Goal: Information Seeking & Learning: Learn about a topic

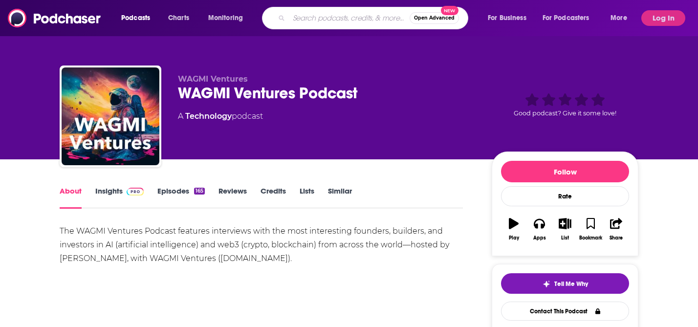
click at [343, 16] on input "Search podcasts, credits, & more..." at bounding box center [349, 18] width 121 height 16
paste input "Demystify Podcast"
type input "Demystify Podcast"
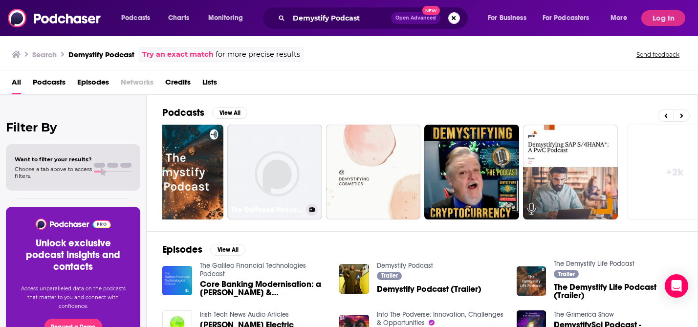
scroll to position [0, 362]
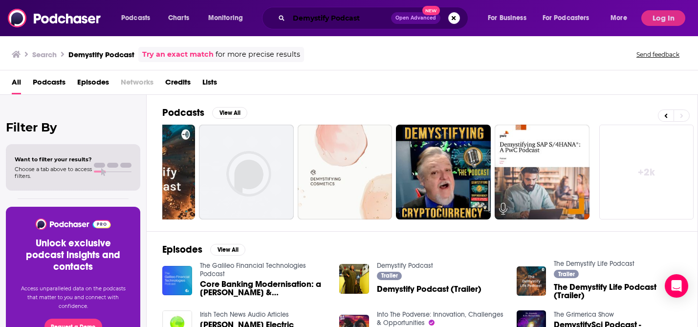
click at [363, 15] on input "Demystify Podcast" at bounding box center [340, 18] width 102 height 16
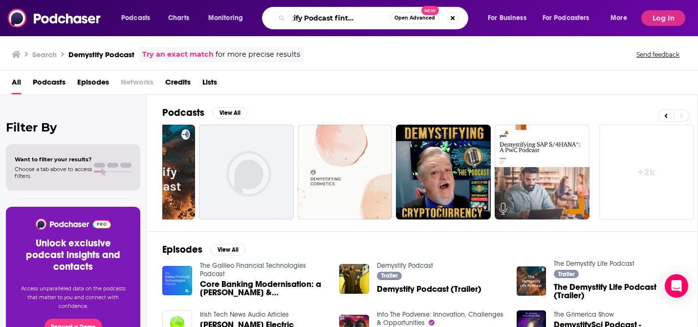
scroll to position [0, 31]
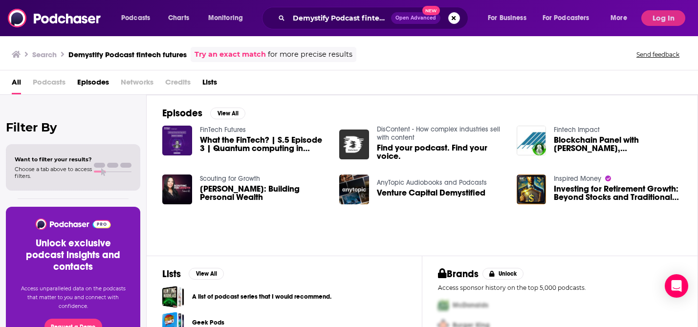
click at [46, 85] on span "Podcasts" at bounding box center [49, 84] width 33 height 20
click at [357, 17] on input "Demystify Podcast fintech futures" at bounding box center [340, 18] width 102 height 16
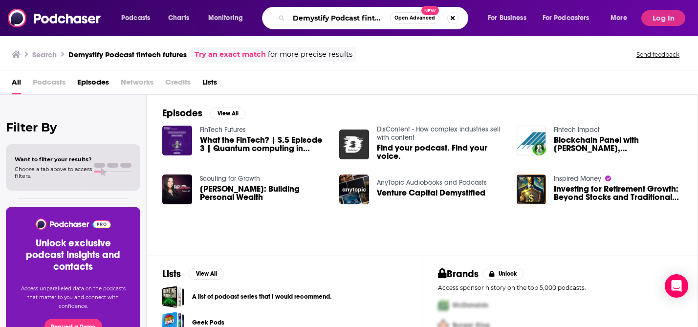
click at [357, 17] on input "Demystify Podcast fintech futures" at bounding box center [339, 18] width 101 height 16
type input "fintech insider"
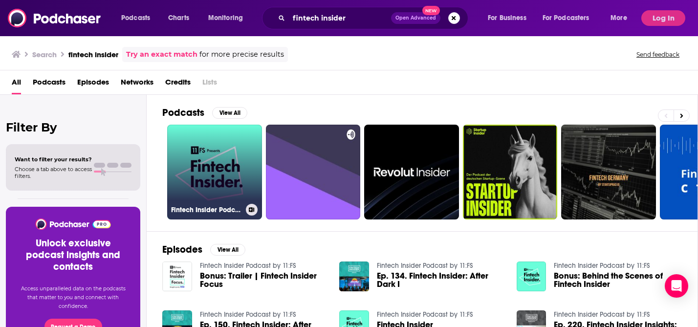
click at [229, 158] on link "Fintech Insider Podcast by 11:FS" at bounding box center [214, 172] width 95 height 95
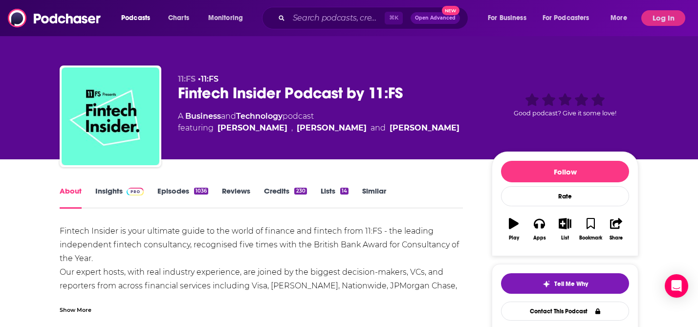
click at [117, 193] on link "Insights" at bounding box center [119, 197] width 48 height 22
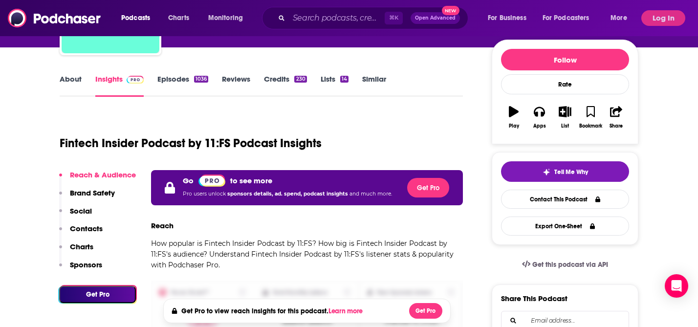
scroll to position [113, 0]
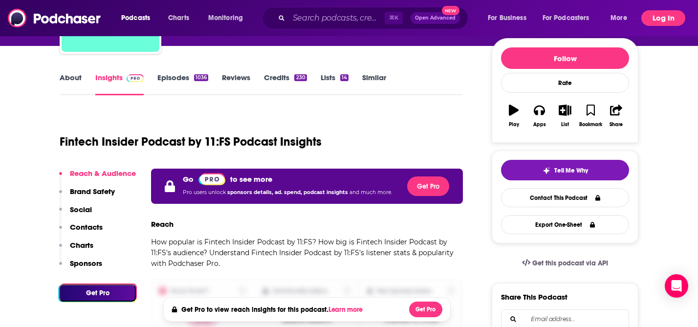
click at [667, 18] on button "Log In" at bounding box center [663, 18] width 44 height 16
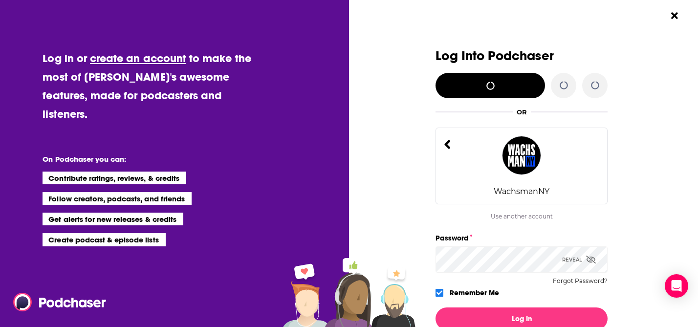
scroll to position [0, 0]
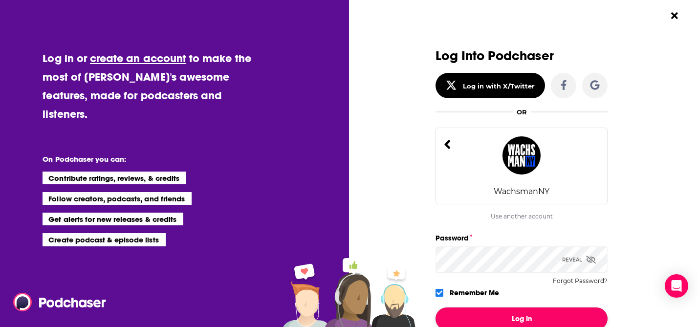
click at [533, 318] on button "Log In" at bounding box center [521, 318] width 172 height 22
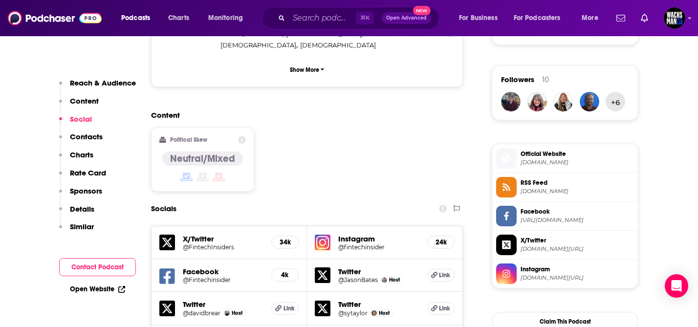
scroll to position [684, 0]
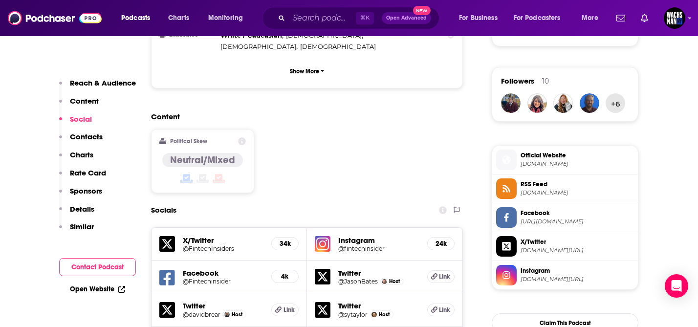
click at [570, 251] on span "twitter.com/FintechInsiders" at bounding box center [576, 250] width 113 height 7
click at [535, 159] on span "Official Website" at bounding box center [576, 155] width 113 height 9
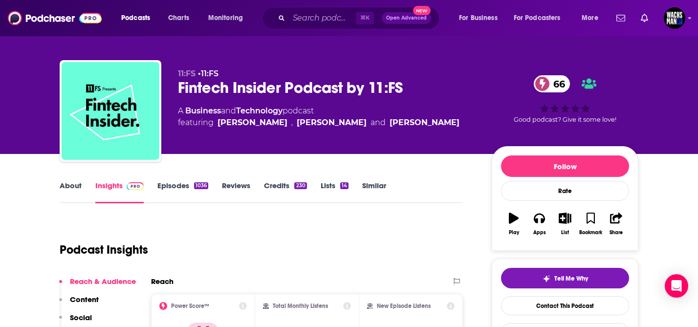
scroll to position [0, 0]
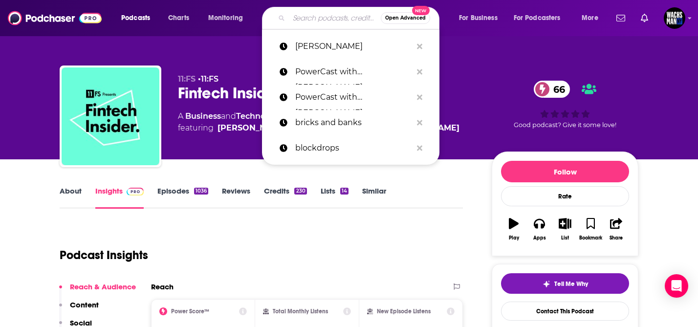
click at [330, 21] on input "Search podcasts, credits, & more..." at bounding box center [335, 18] width 92 height 16
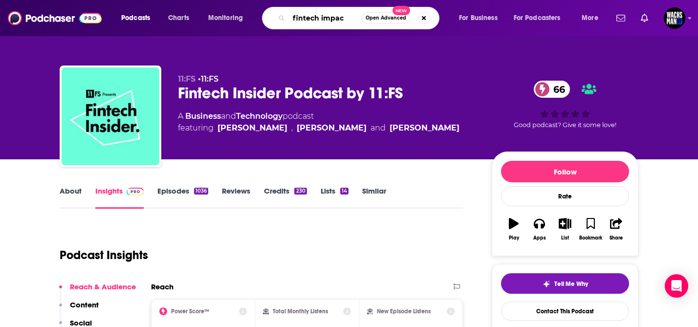
type input "fintech impact"
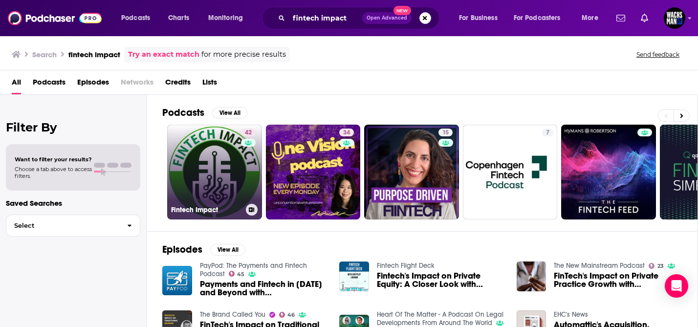
click at [193, 171] on link "42 Fintech Impact" at bounding box center [214, 172] width 95 height 95
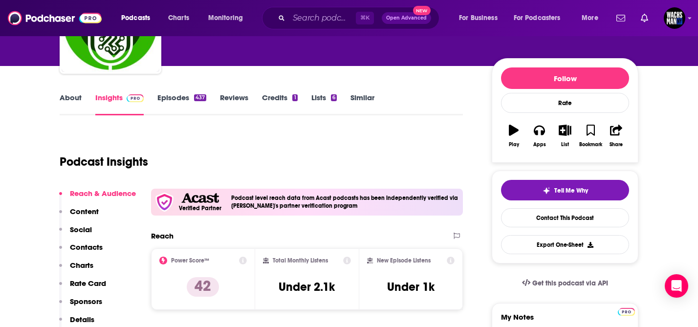
scroll to position [76, 0]
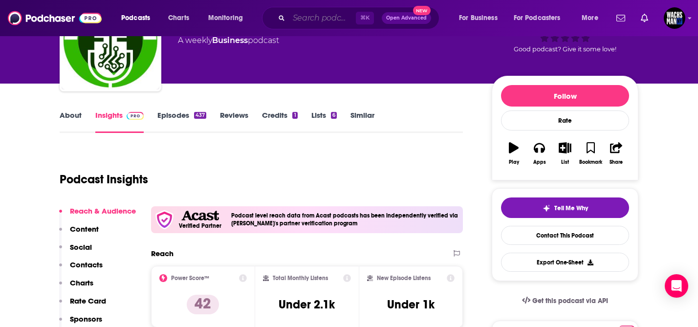
click at [341, 19] on input "Search podcasts, credits, & more..." at bounding box center [322, 18] width 67 height 16
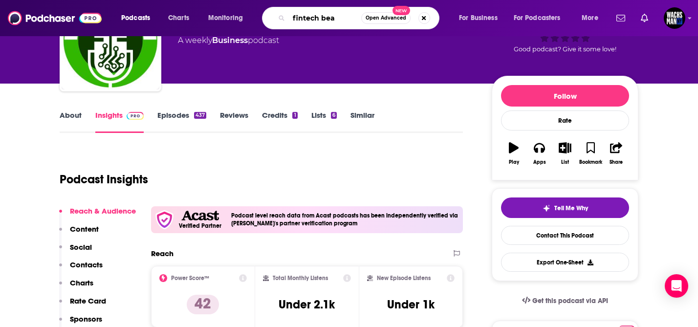
type input "fintech beat"
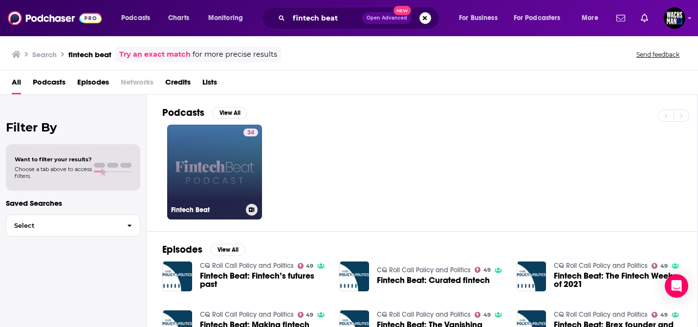
click at [190, 164] on link "34 Fintech Beat" at bounding box center [214, 172] width 95 height 95
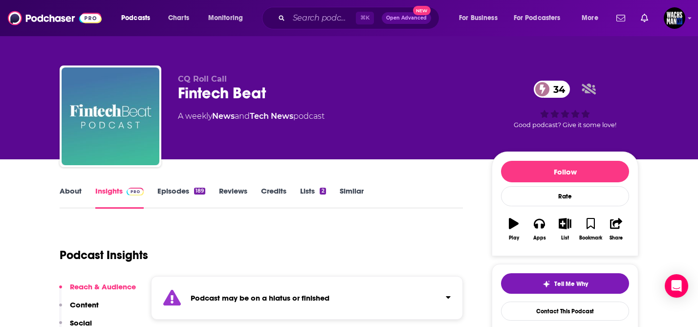
click at [172, 189] on link "Episodes 189" at bounding box center [181, 197] width 48 height 22
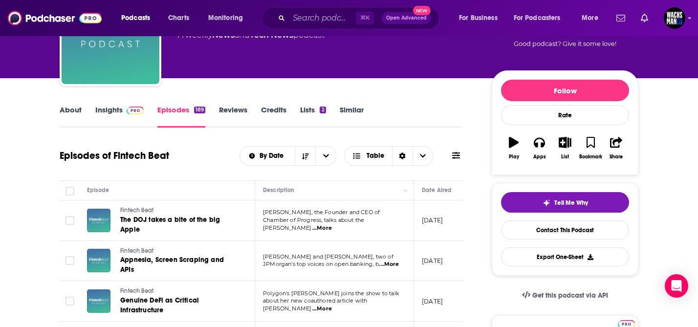
scroll to position [83, 0]
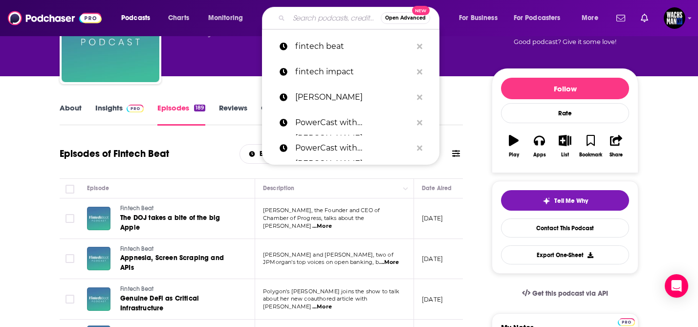
click at [316, 15] on input "Search podcasts, credits, & more..." at bounding box center [335, 18] width 92 height 16
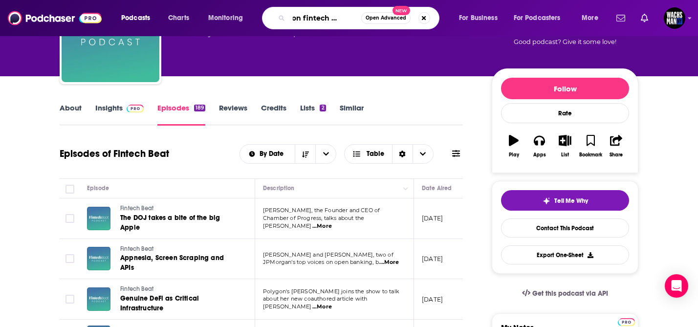
type input "london fintech podcast"
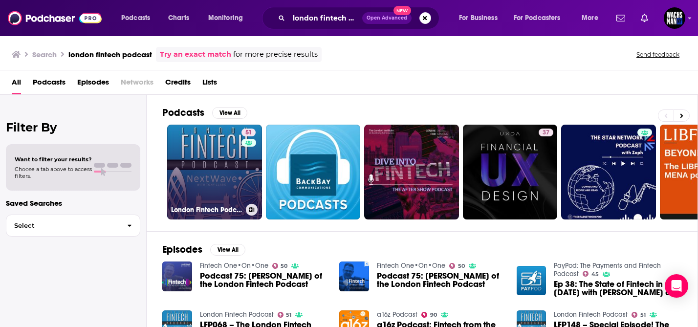
click at [202, 161] on link "51 London Fintech Podcast" at bounding box center [214, 172] width 95 height 95
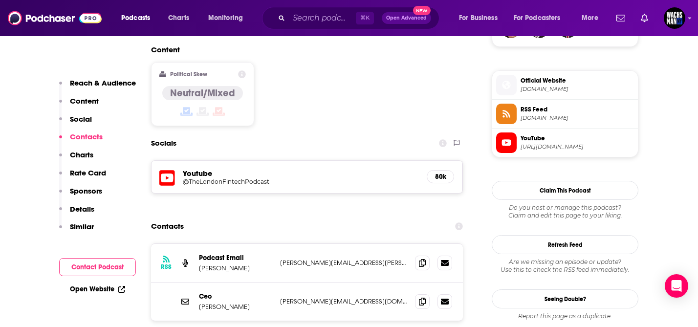
scroll to position [761, 0]
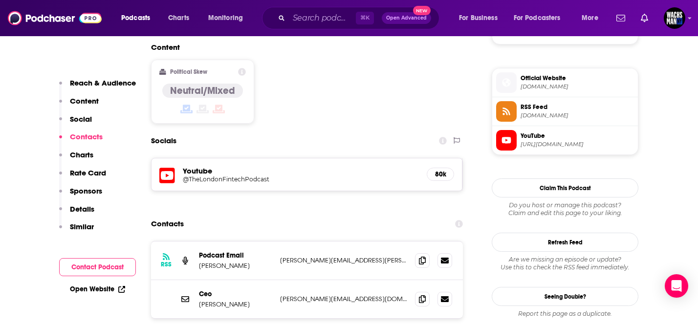
click at [199, 166] on h5 "Youtube" at bounding box center [301, 170] width 236 height 9
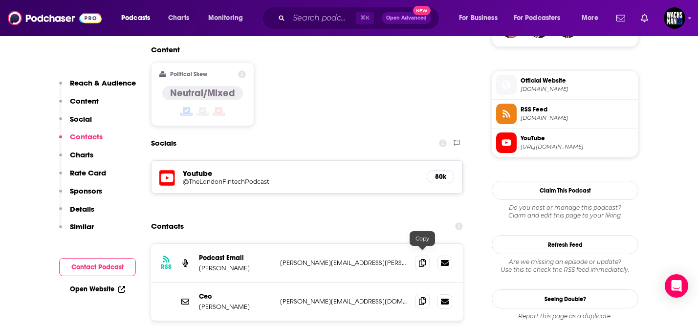
click at [425, 297] on icon at bounding box center [422, 301] width 7 height 8
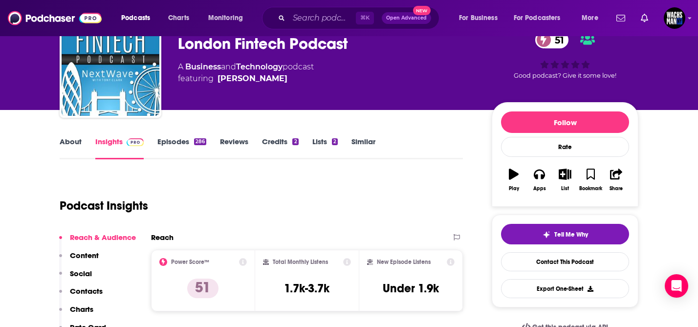
scroll to position [0, 0]
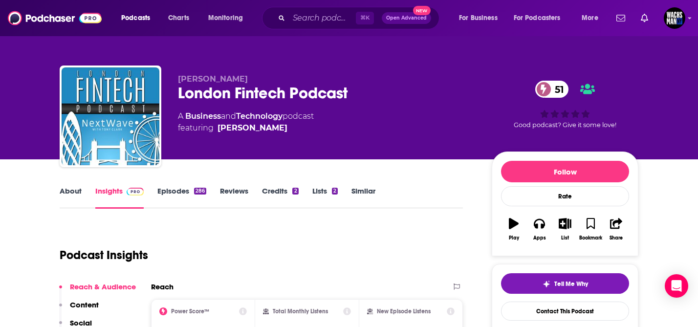
click at [71, 193] on link "About" at bounding box center [71, 197] width 22 height 22
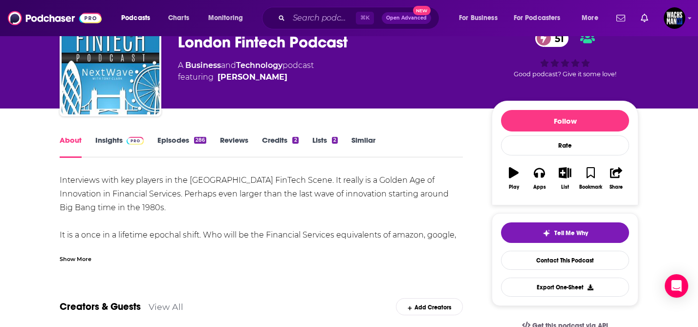
scroll to position [51, 0]
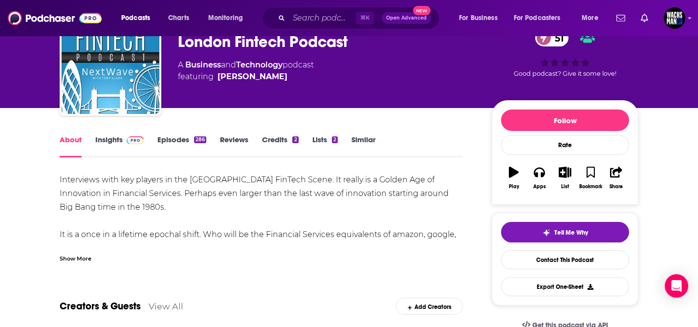
click at [81, 256] on div "Show More" at bounding box center [76, 257] width 32 height 9
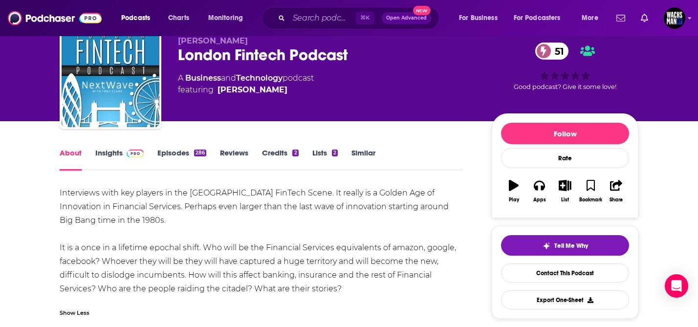
scroll to position [37, 0]
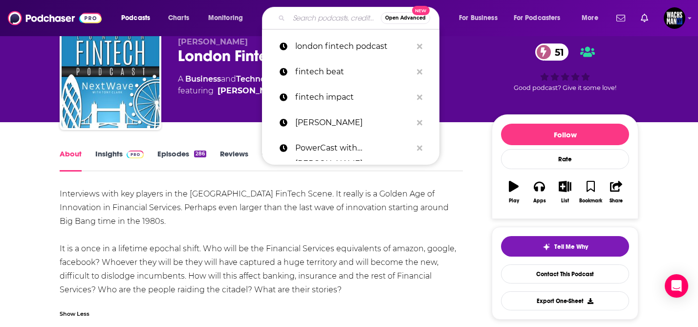
click at [322, 20] on input "Search podcasts, credits, & more..." at bounding box center [335, 18] width 92 height 16
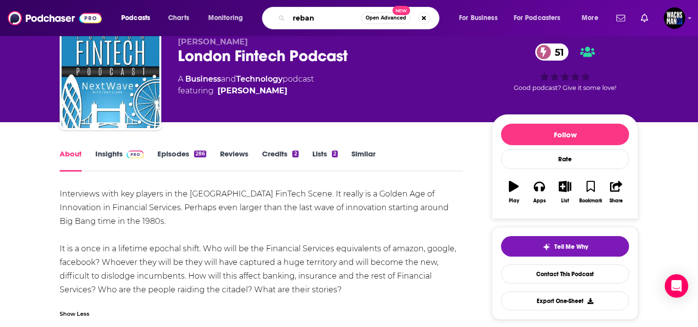
type input "rebank"
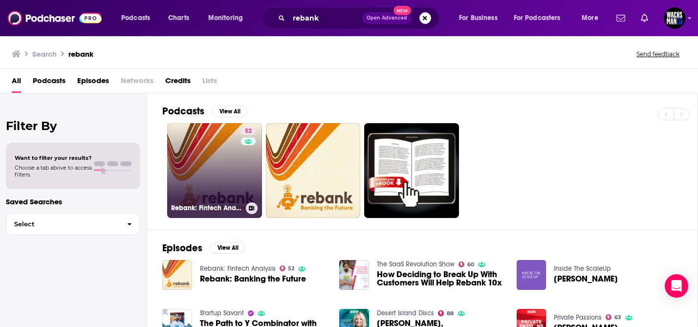
click at [231, 164] on link "52 Rebank: Fintech Analysis" at bounding box center [214, 170] width 95 height 95
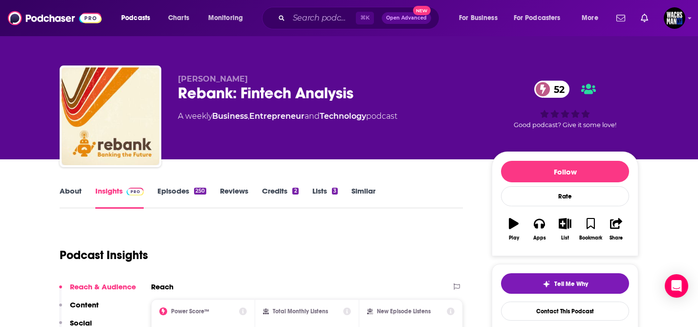
click at [78, 191] on link "About" at bounding box center [71, 197] width 22 height 22
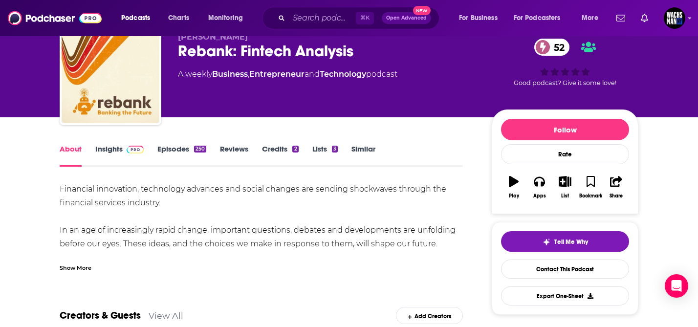
scroll to position [45, 0]
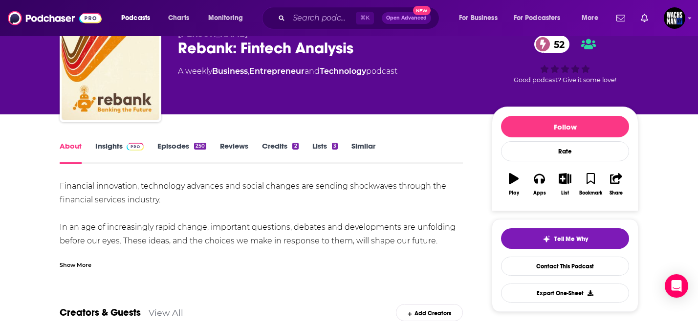
click at [75, 260] on div "Show More" at bounding box center [76, 263] width 32 height 9
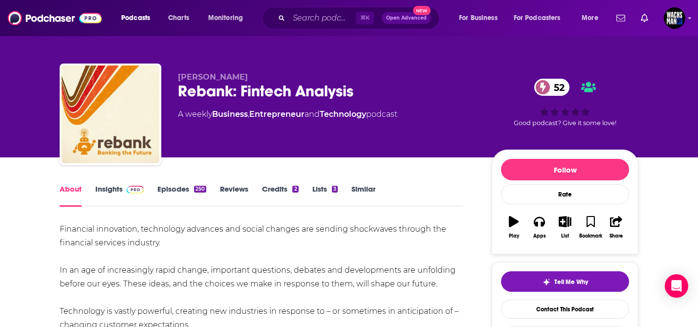
scroll to position [0, 0]
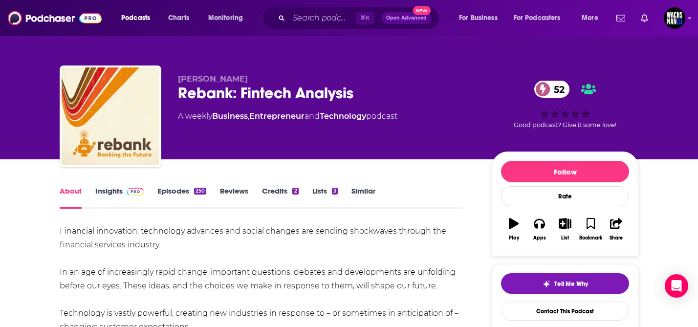
click at [108, 196] on link "Insights" at bounding box center [119, 197] width 48 height 22
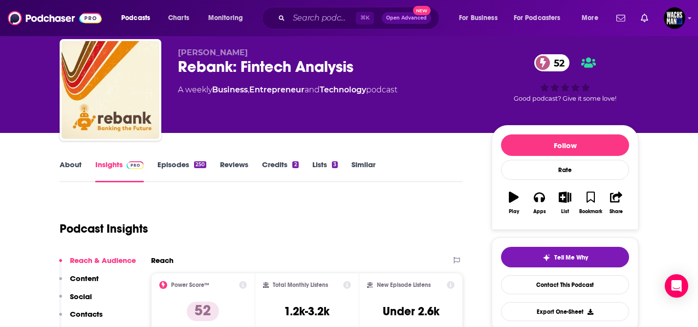
scroll to position [20, 0]
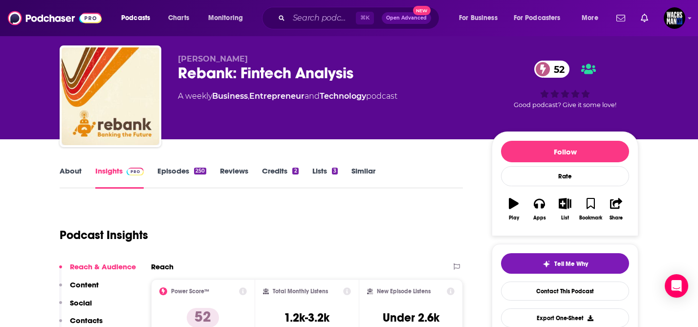
click at [166, 171] on link "Episodes 250" at bounding box center [181, 177] width 49 height 22
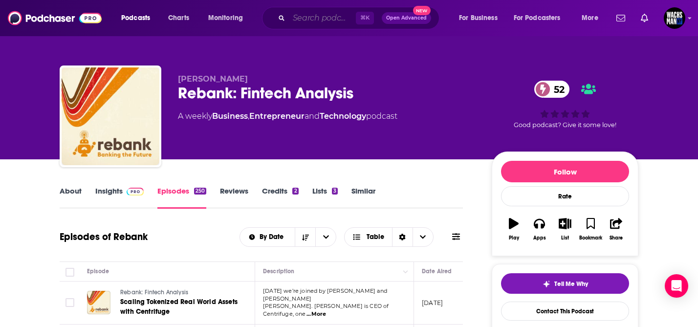
click at [326, 20] on input "Search podcasts, credits, & more..." at bounding box center [322, 18] width 67 height 16
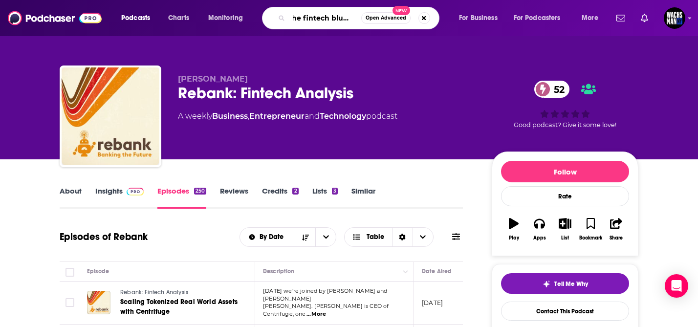
type input "the fintech blueprint"
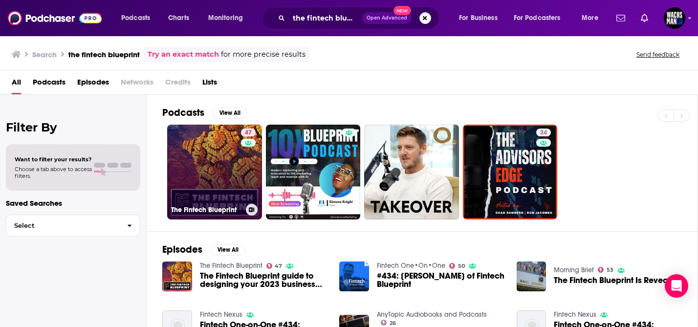
click at [199, 165] on link "47 The Fintech Blueprint" at bounding box center [214, 172] width 95 height 95
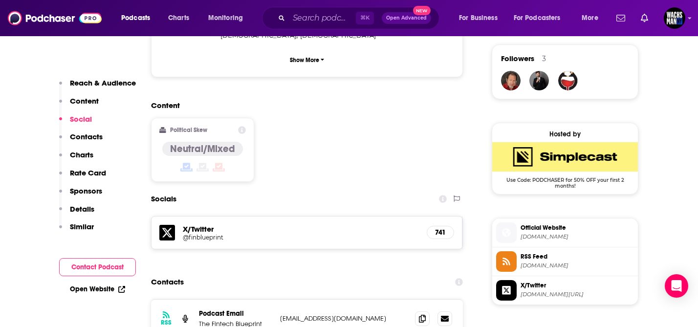
scroll to position [707, 0]
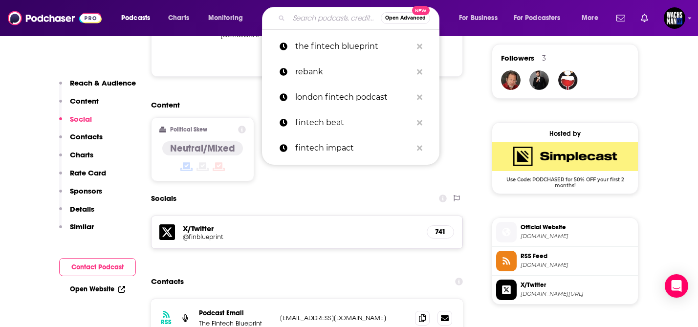
click at [305, 16] on input "Search podcasts, credits, & more..." at bounding box center [335, 18] width 92 height 16
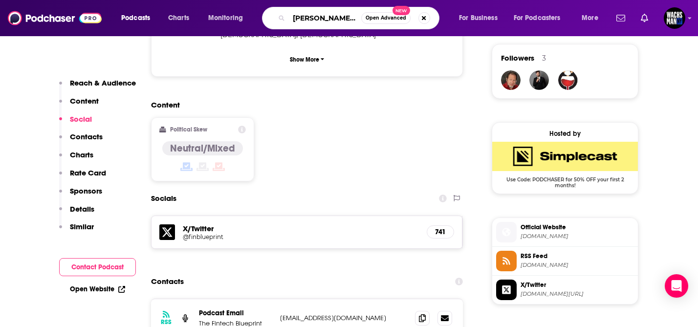
type input "wharton fintech"
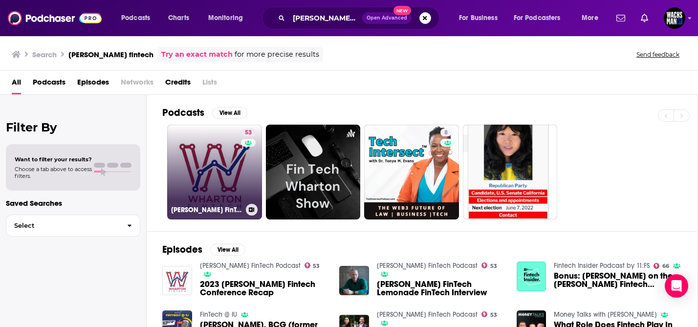
click at [228, 169] on link "53 Wharton FinTech Podcast" at bounding box center [214, 172] width 95 height 95
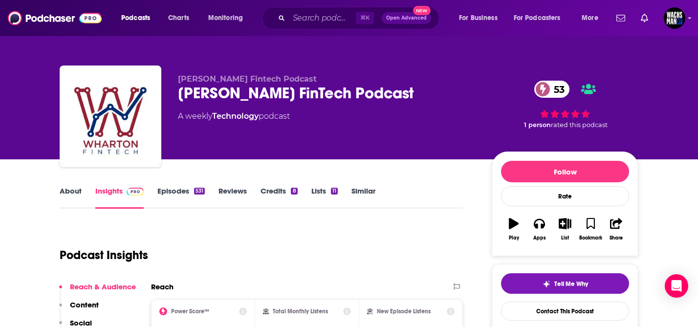
click at [183, 190] on link "Episodes 531" at bounding box center [180, 197] width 47 height 22
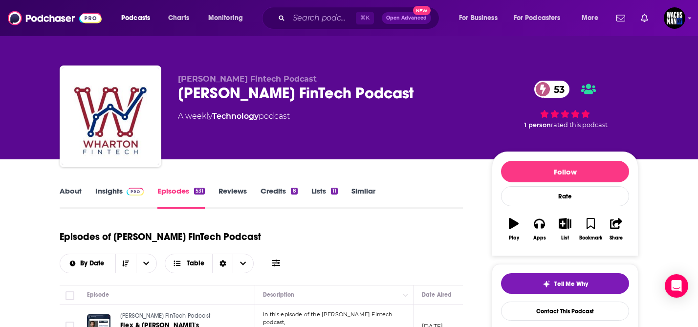
click at [103, 191] on link "Insights" at bounding box center [119, 197] width 48 height 22
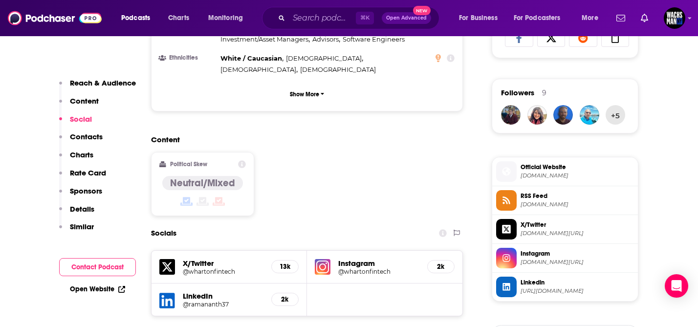
scroll to position [671, 0]
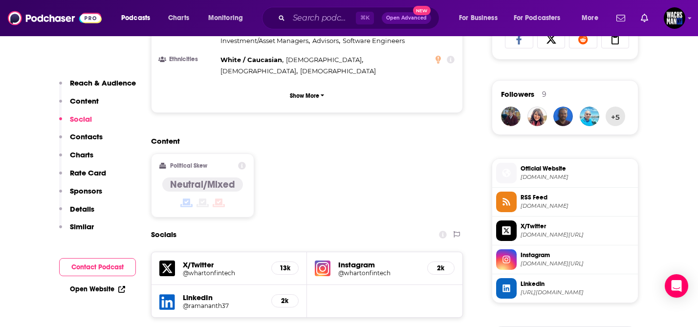
click at [194, 260] on h5 "X/Twitter" at bounding box center [223, 264] width 81 height 9
click at [170, 260] on icon at bounding box center [167, 268] width 16 height 16
click at [314, 19] on input "Search podcasts, credits, & more..." at bounding box center [322, 18] width 67 height 16
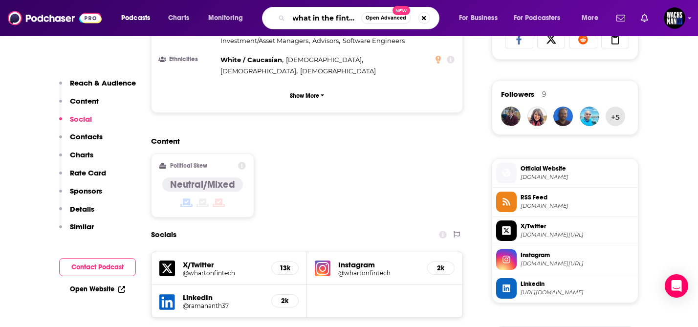
type input "what in the fintech"
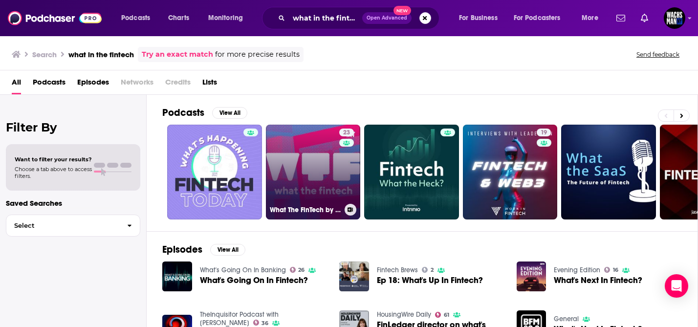
click at [279, 169] on link "23 What The FinTech by Medhy Souidi" at bounding box center [313, 172] width 95 height 95
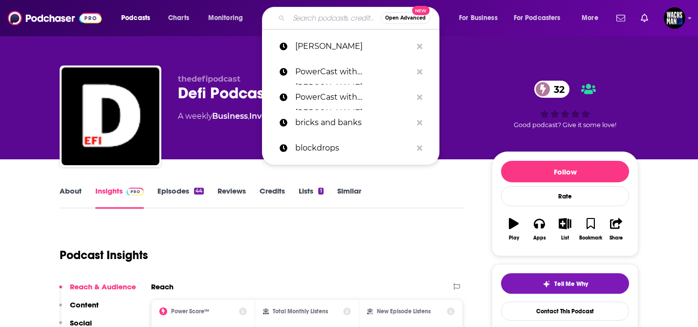
click at [309, 17] on input "Search podcasts, credits, & more..." at bounding box center [335, 18] width 92 height 16
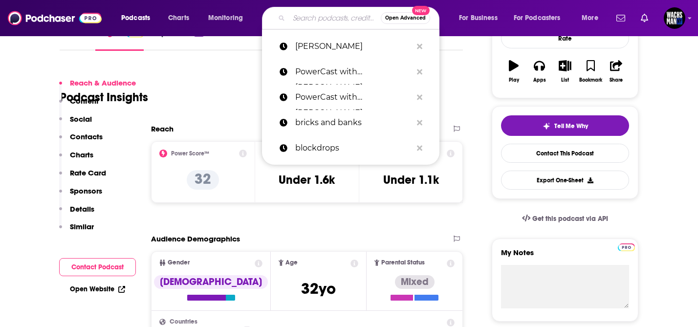
scroll to position [193, 0]
